Goal: Book appointment/travel/reservation

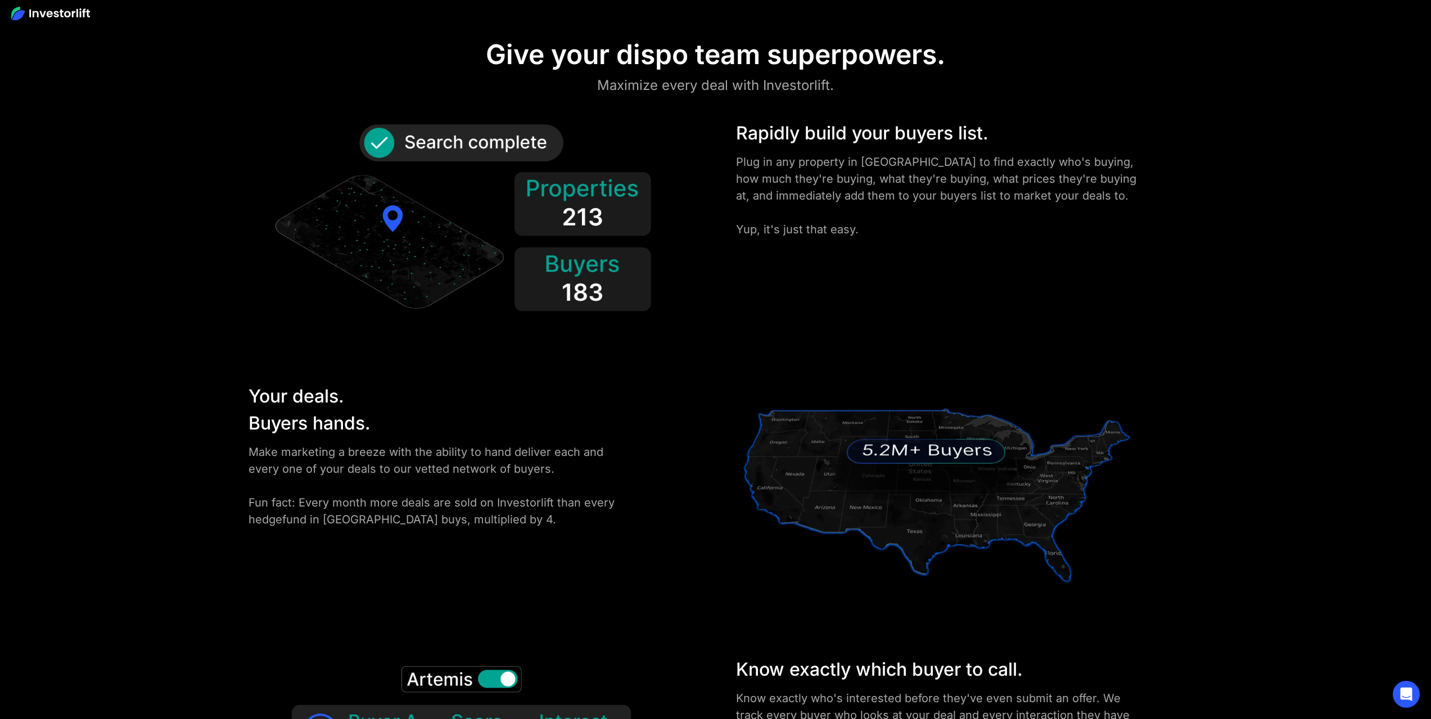
scroll to position [1743, 0]
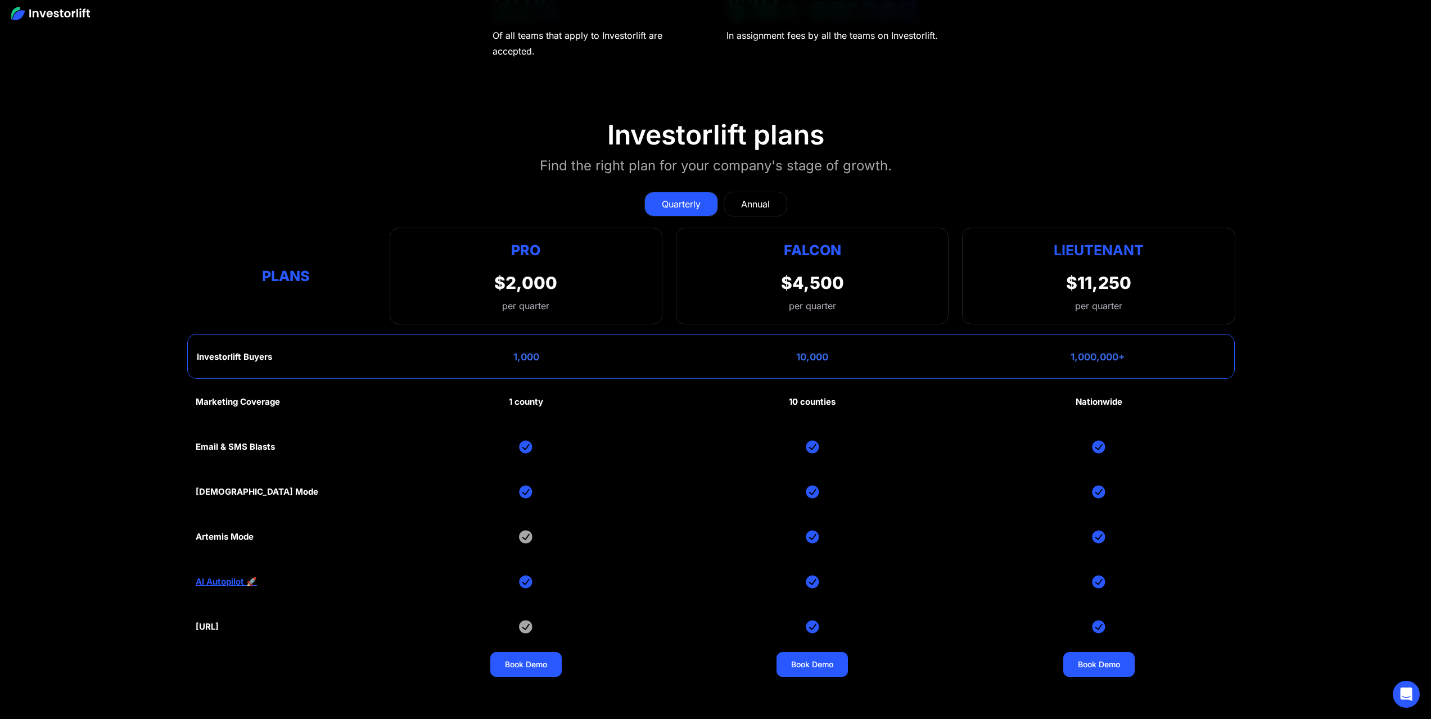
scroll to position [5849, 0]
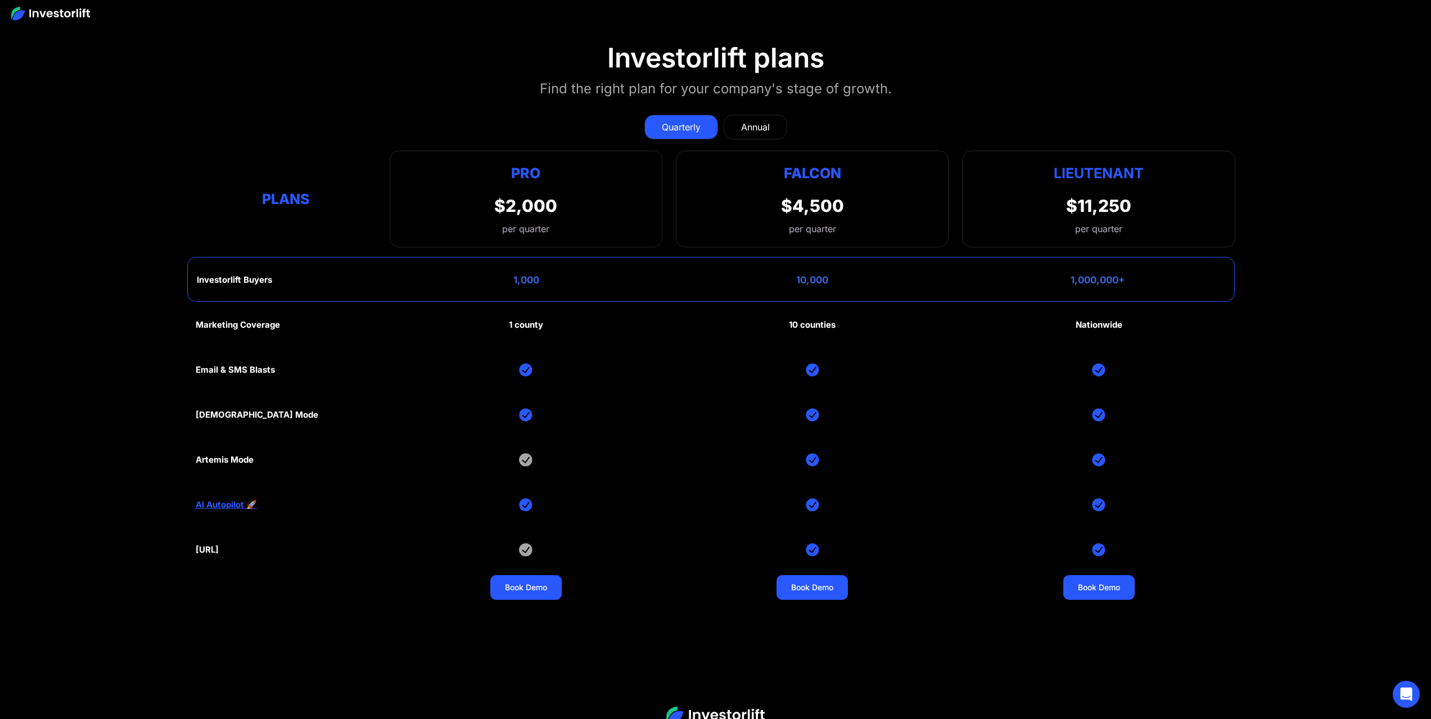
click at [765, 120] on div "Annual" at bounding box center [755, 126] width 29 height 13
click at [700, 120] on div "Quarterly" at bounding box center [681, 126] width 39 height 13
click at [763, 120] on div "Annual" at bounding box center [755, 126] width 29 height 13
click at [689, 115] on link "Quarterly" at bounding box center [681, 127] width 74 height 25
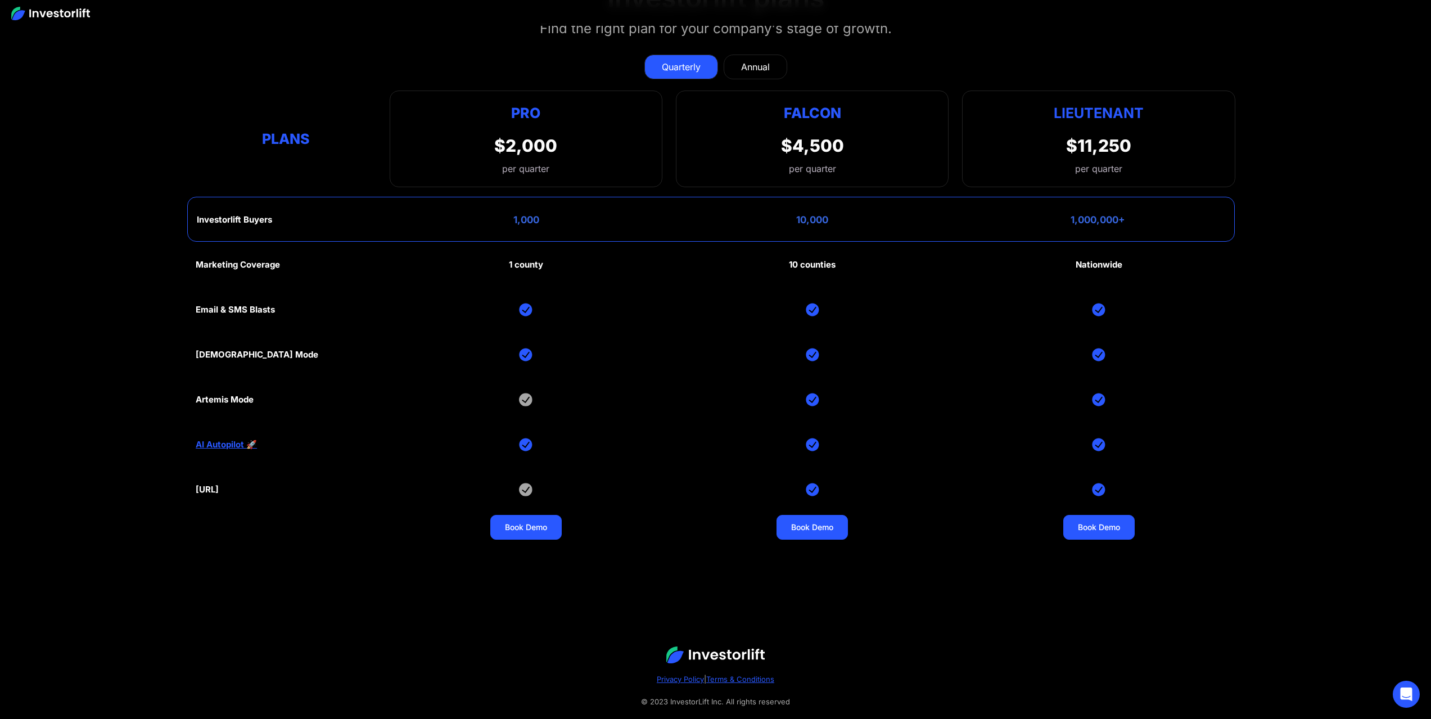
scroll to position [5924, 0]
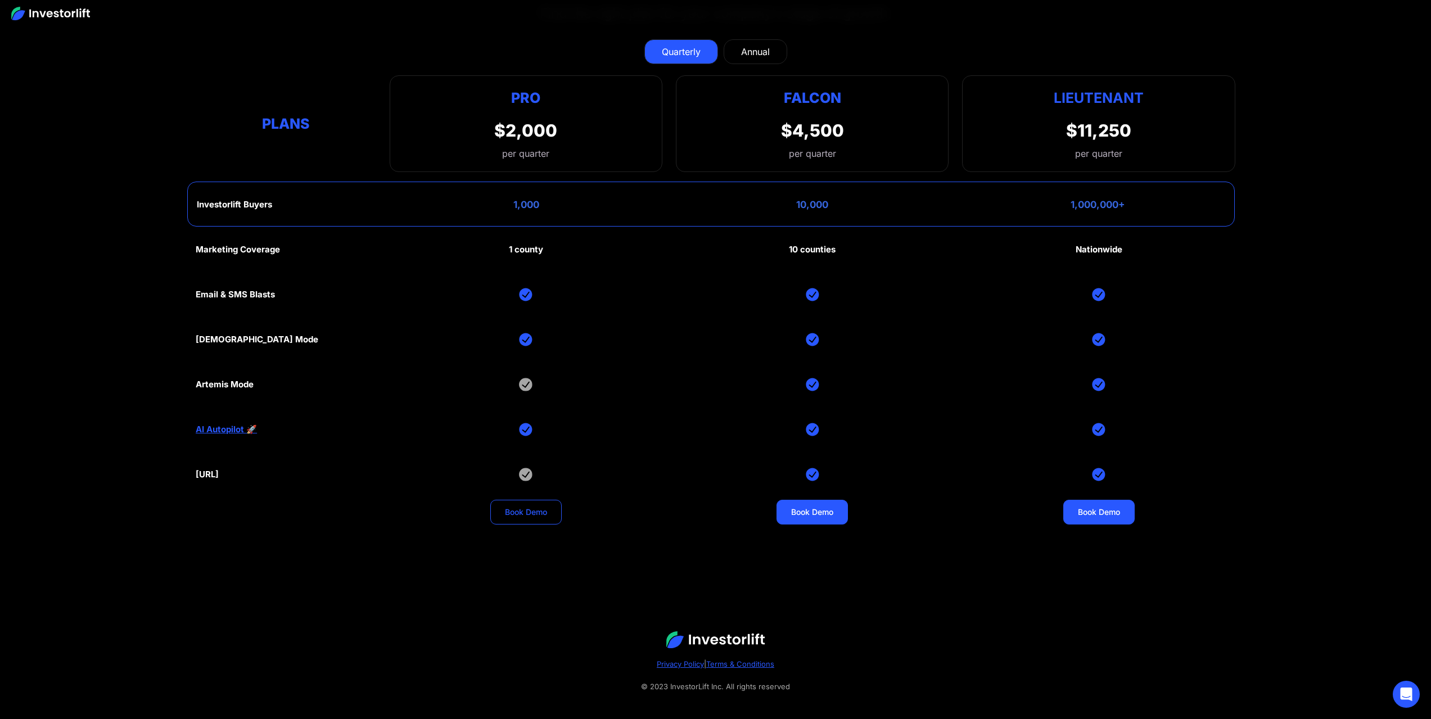
click at [516, 500] on link "Book Demo" at bounding box center [525, 512] width 71 height 25
